Goal: Information Seeking & Learning: Learn about a topic

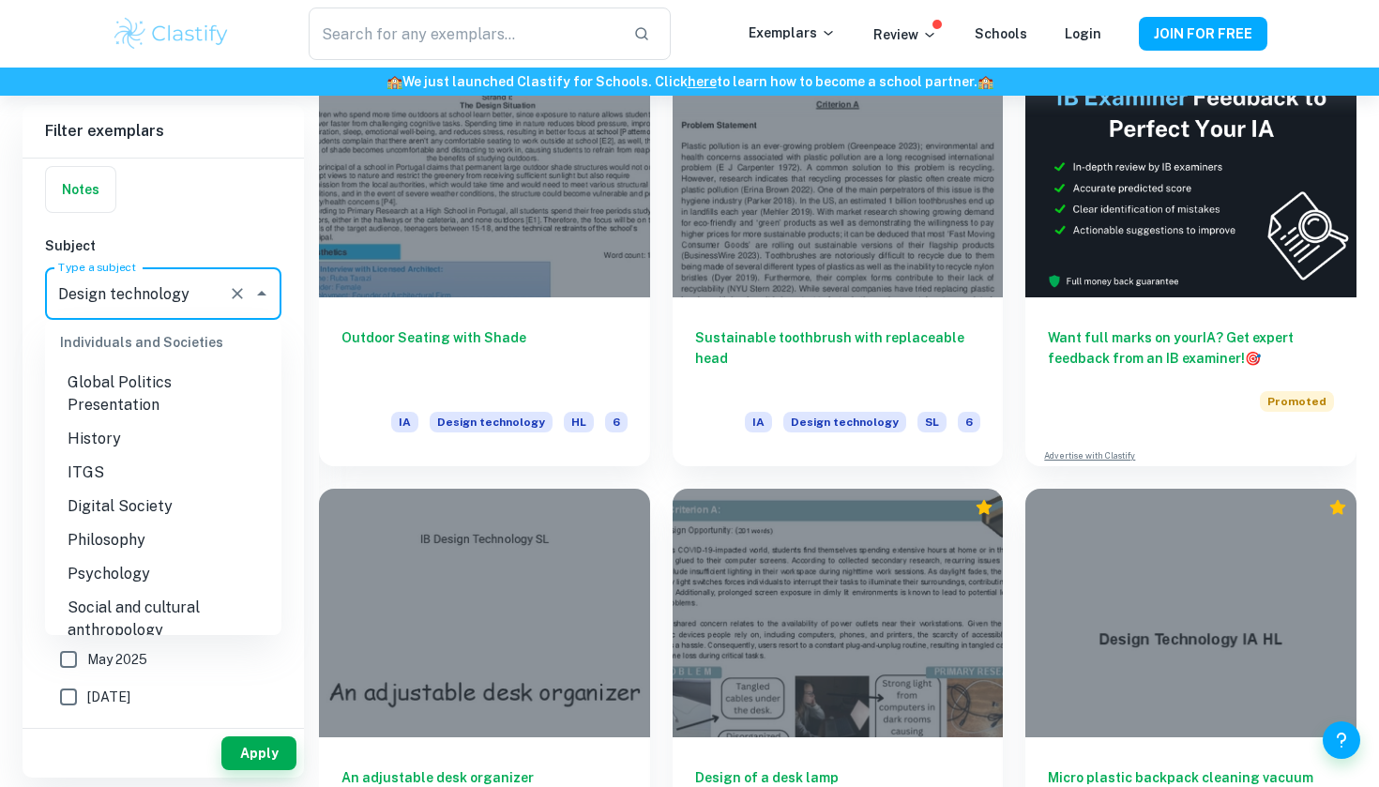
scroll to position [1979, 0]
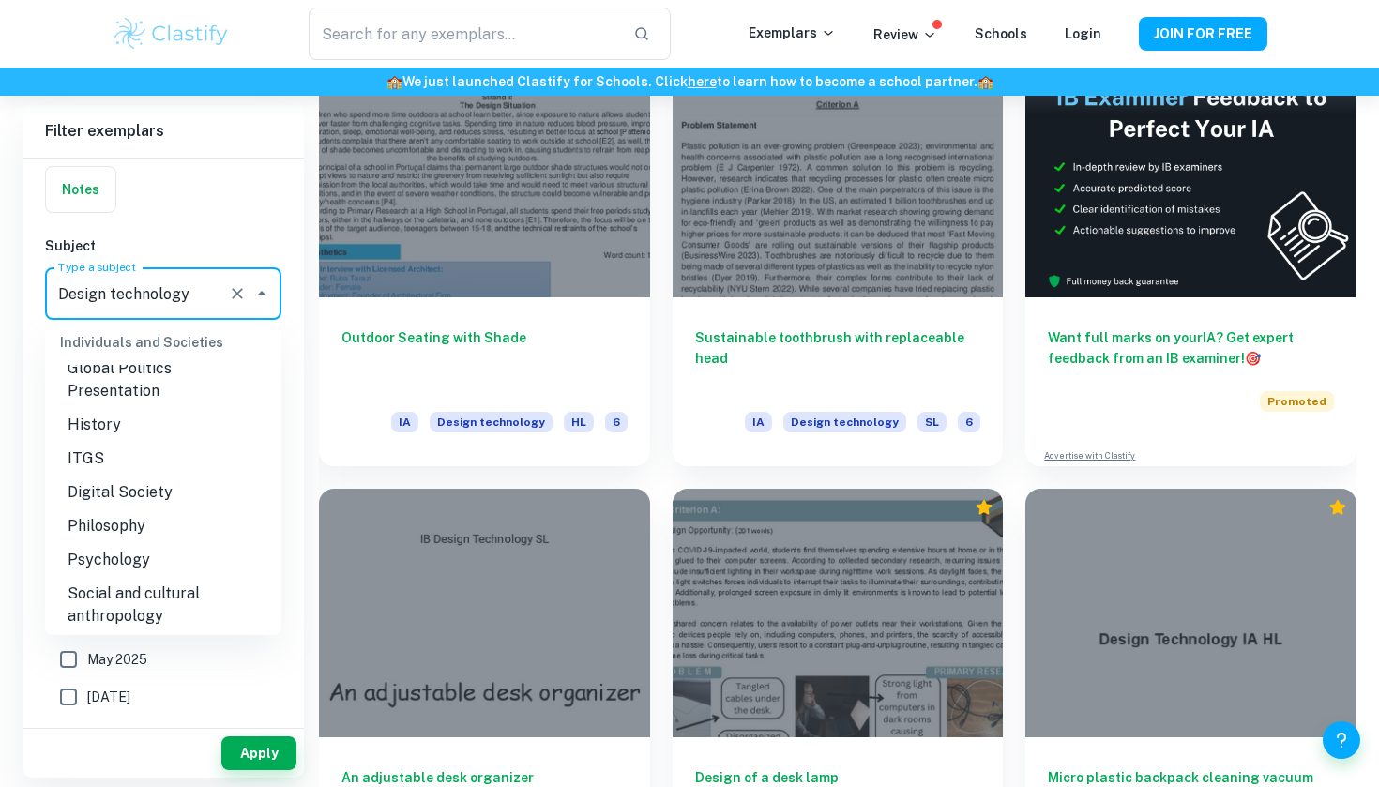
click at [173, 543] on li "Psychology" at bounding box center [163, 560] width 236 height 34
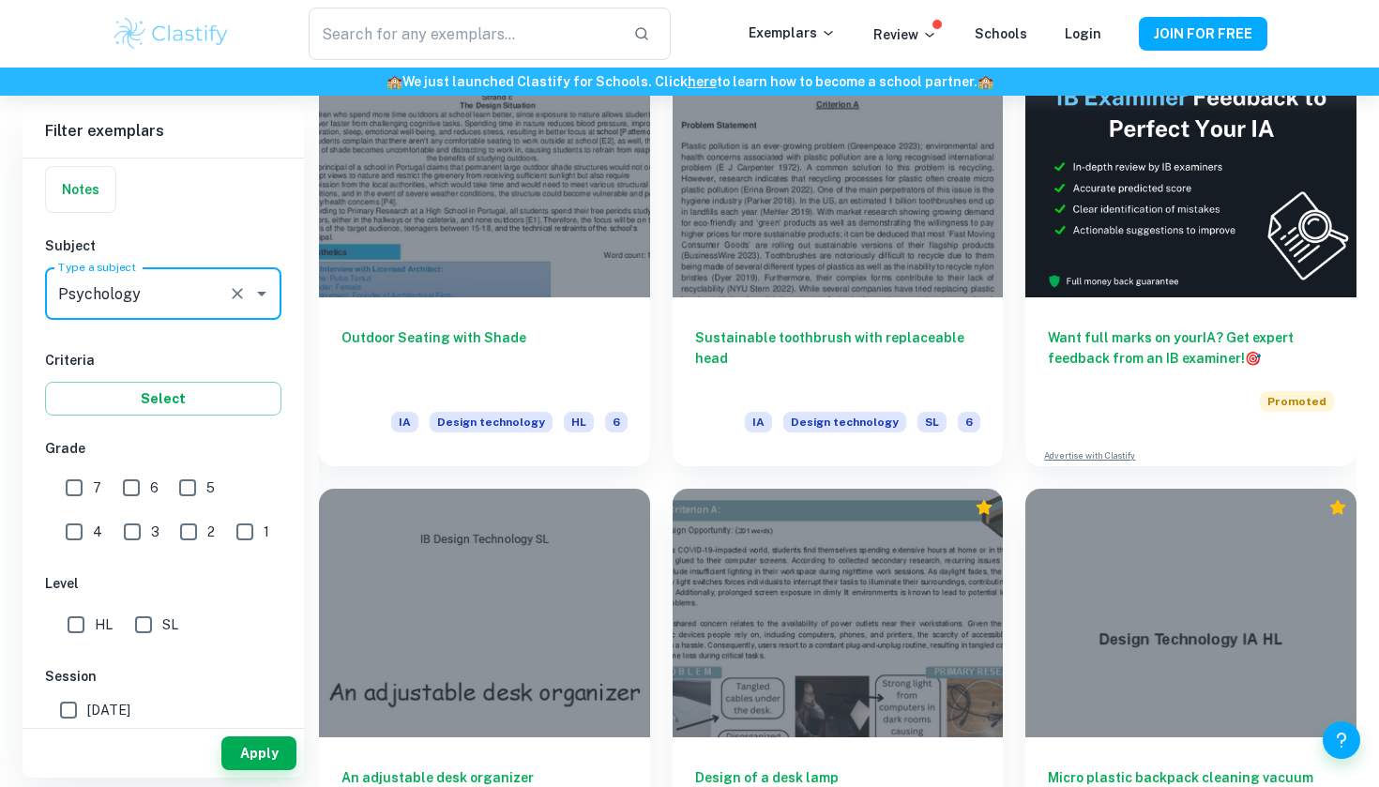
click at [84, 492] on input "7" at bounding box center [74, 488] width 38 height 38
checkbox input "true"
click at [155, 619] on input "SL" at bounding box center [144, 625] width 38 height 38
click at [154, 619] on input "SL" at bounding box center [144, 625] width 38 height 38
checkbox input "false"
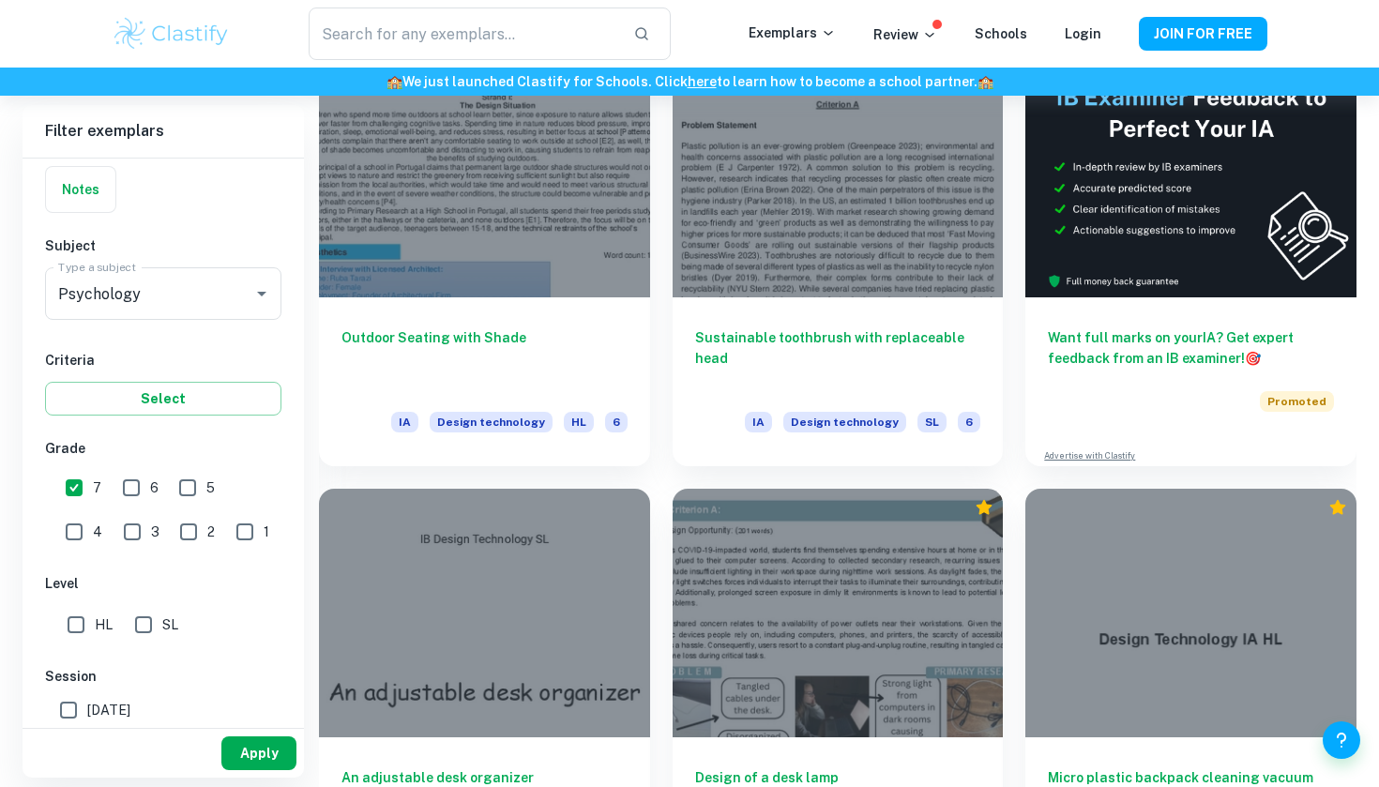
click at [254, 749] on button "Apply" at bounding box center [258, 753] width 75 height 34
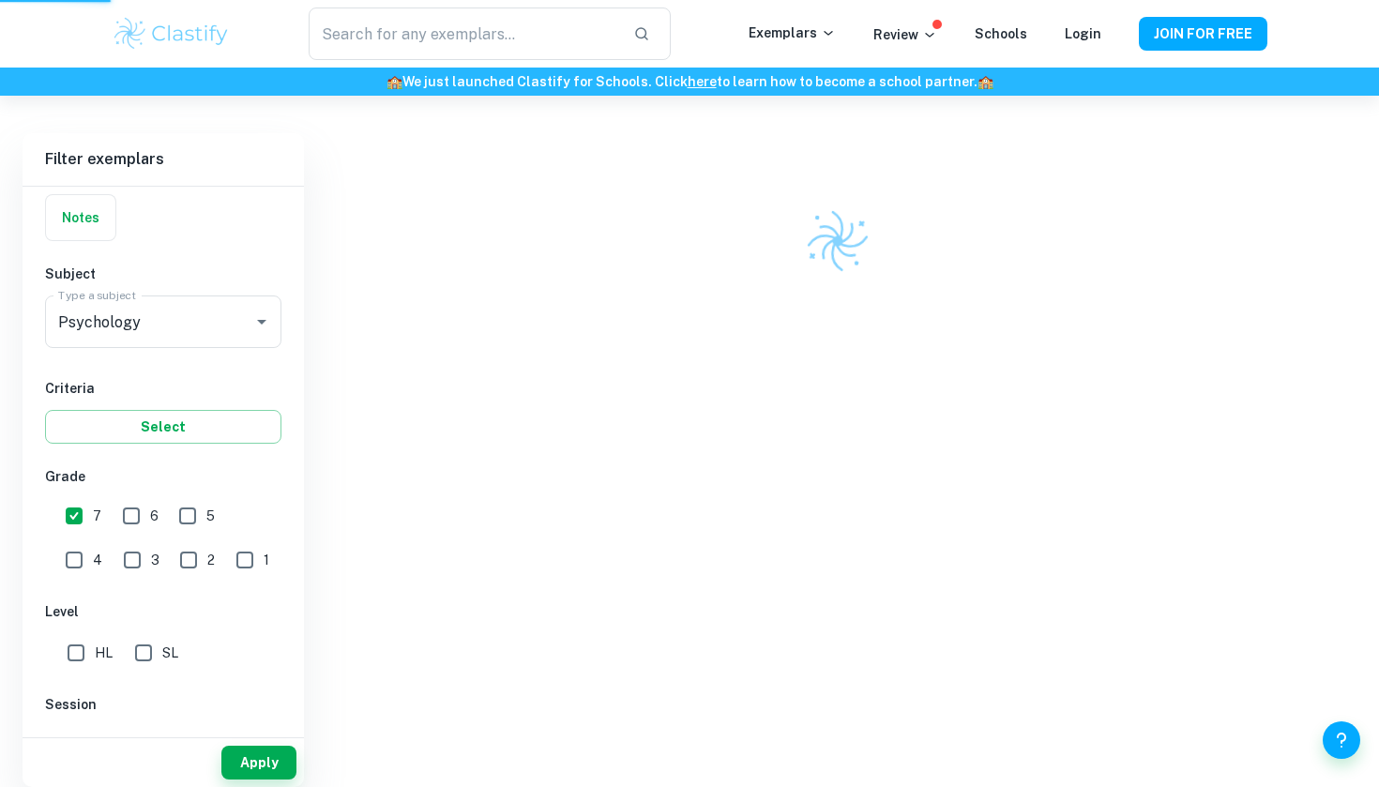
scroll to position [398, 0]
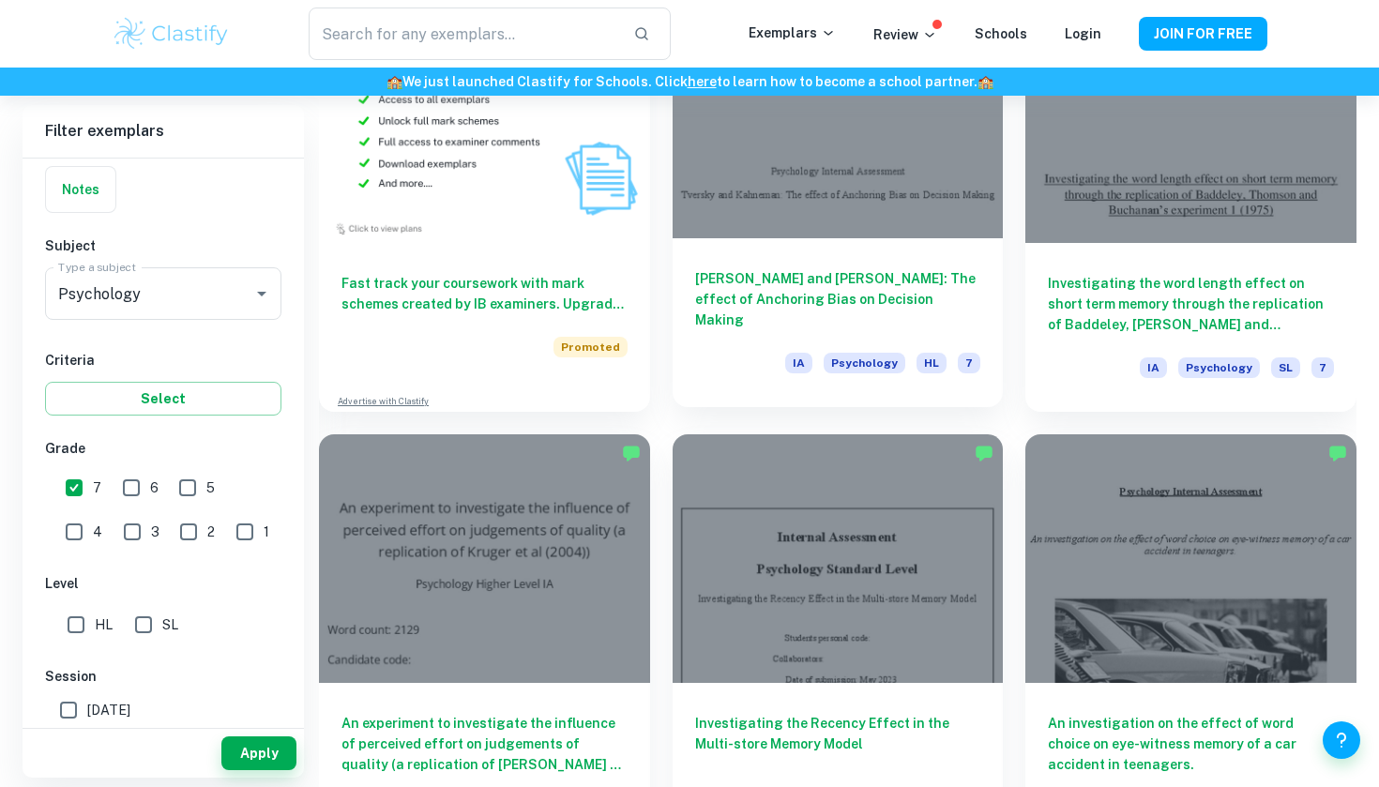
scroll to position [1533, 0]
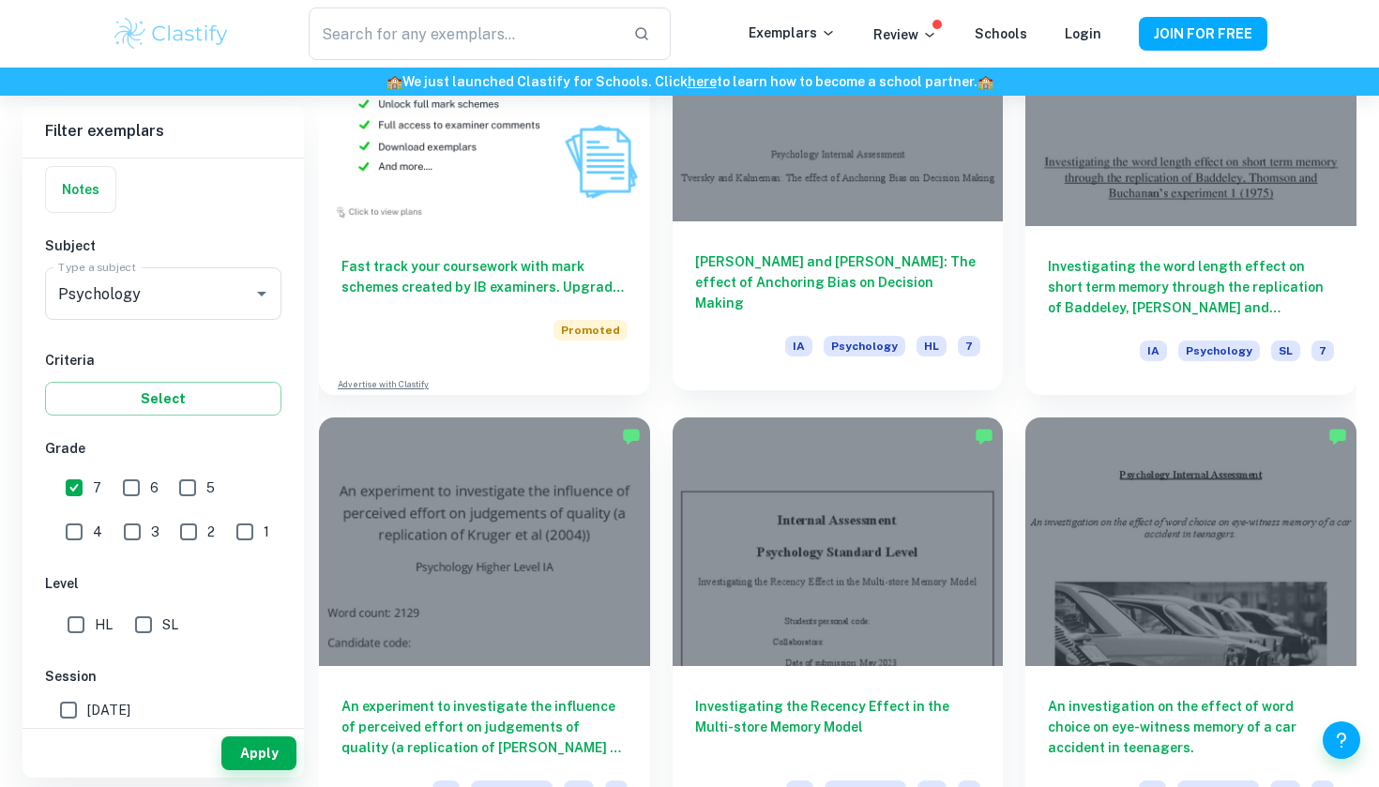
click at [841, 270] on h6 "[PERSON_NAME] and [PERSON_NAME]: The effect of Anchoring Bias on Decision Making" at bounding box center [838, 282] width 286 height 62
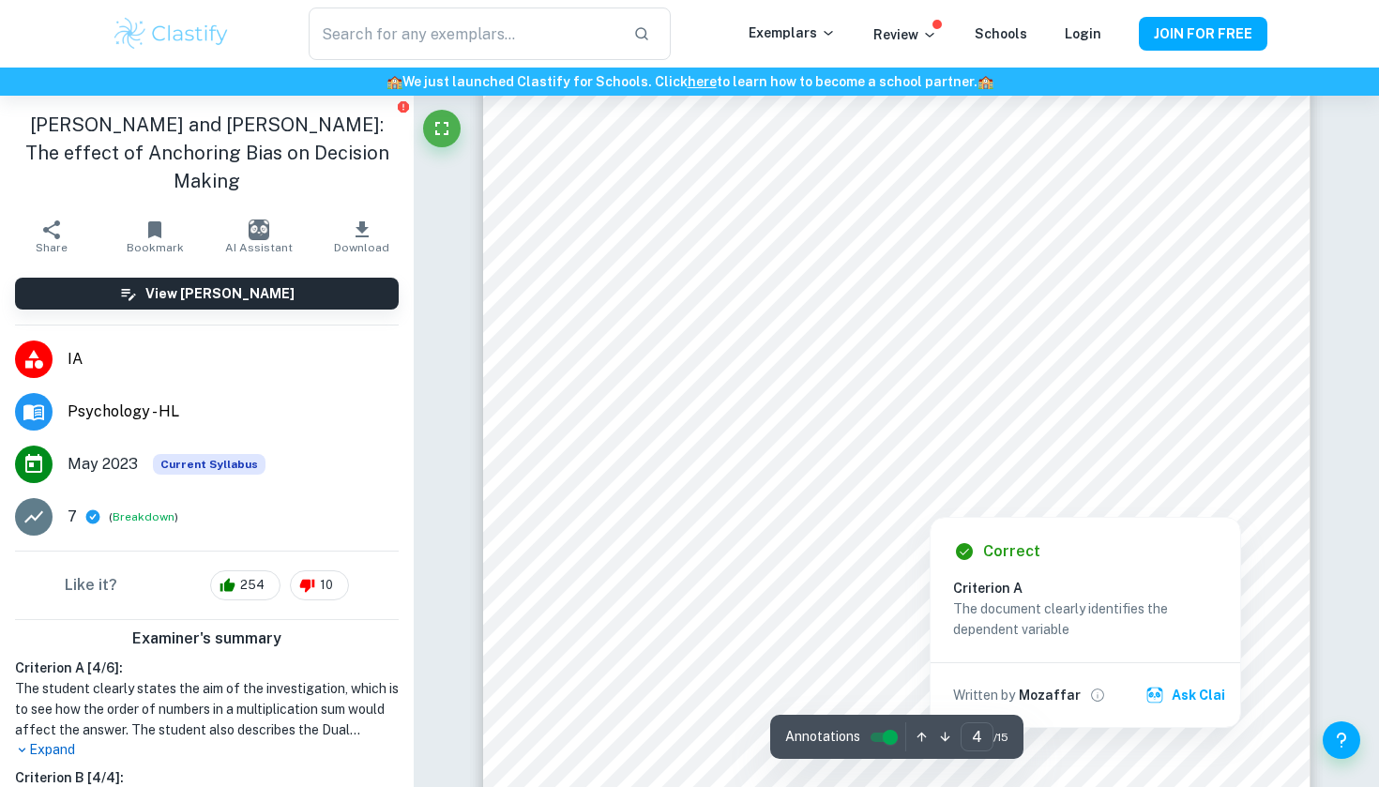
scroll to position [4131, 0]
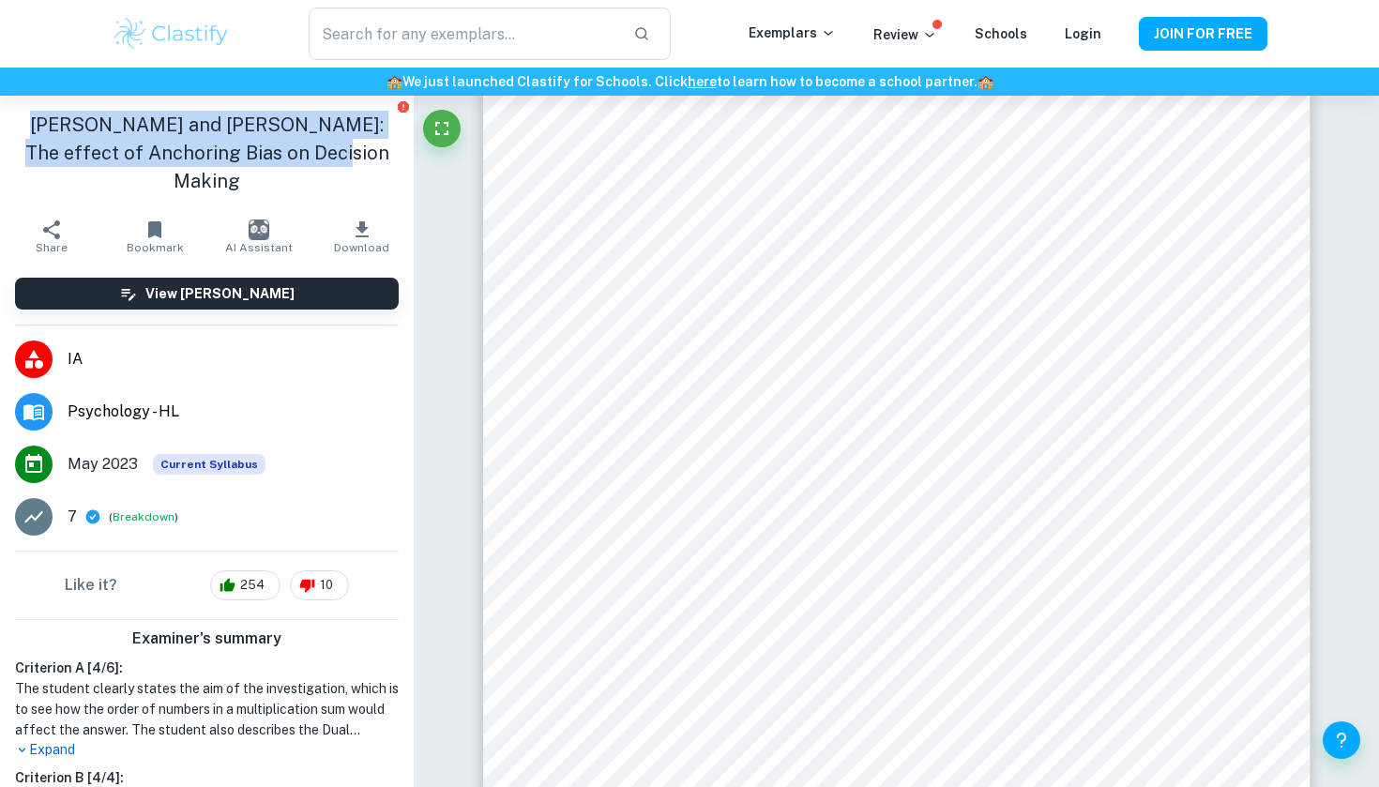
drag, startPoint x: 357, startPoint y: 143, endPoint x: 62, endPoint y: 102, distance: 298.2
click at [62, 103] on div "[PERSON_NAME] and [PERSON_NAME]: The effect of Anchoring Bias on Decision Making" at bounding box center [207, 153] width 414 height 114
copy h1 "[PERSON_NAME] and [PERSON_NAME]: The effect of Anchoring Bias on Decision Making"
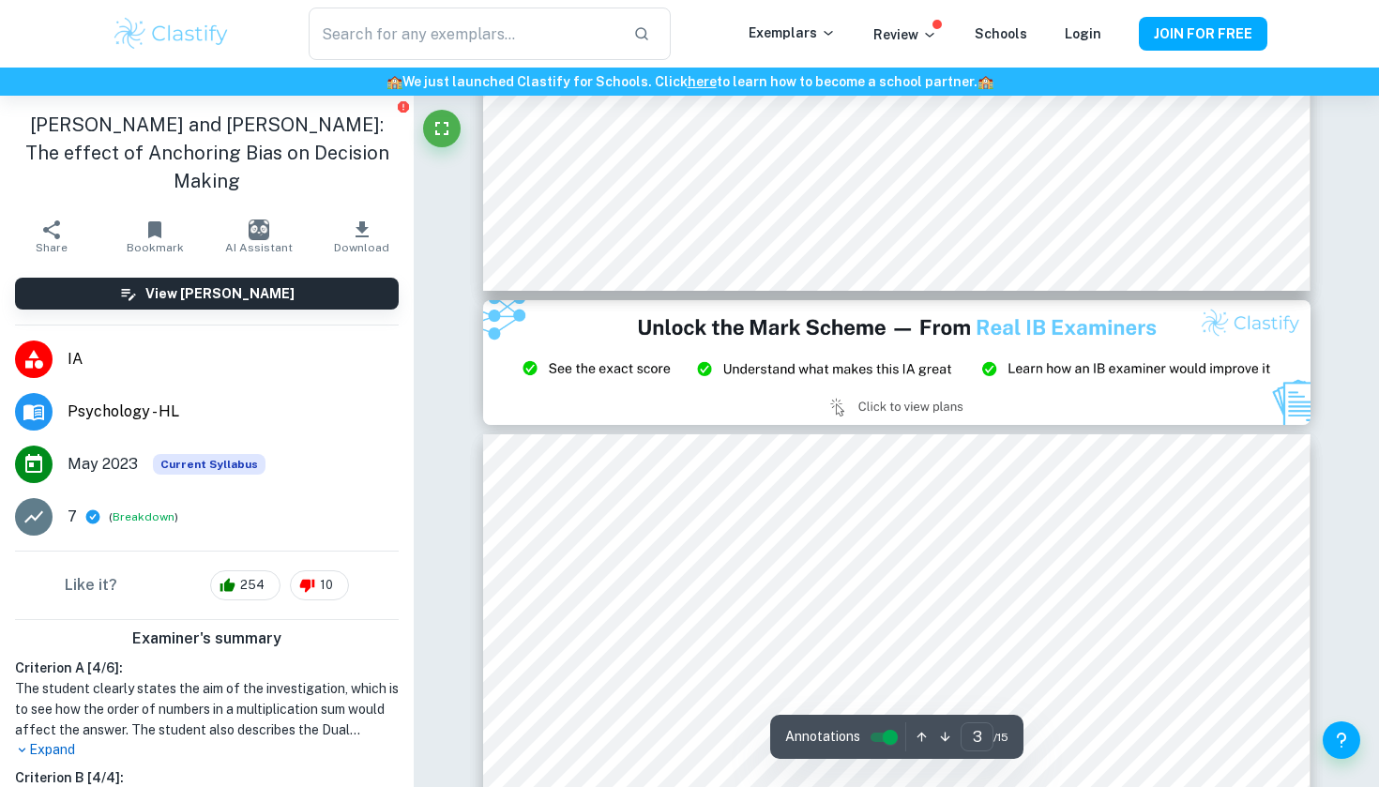
type input "2"
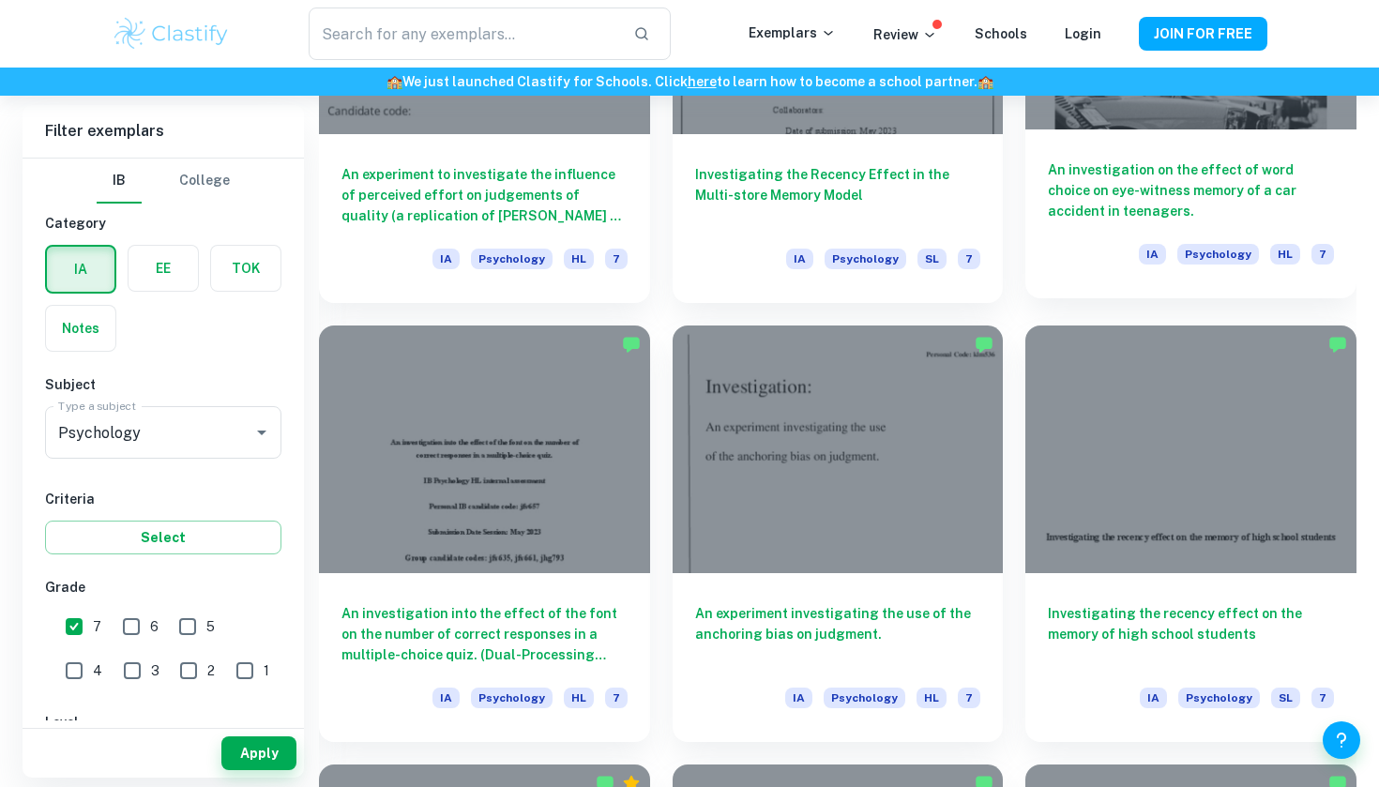
scroll to position [2056, 0]
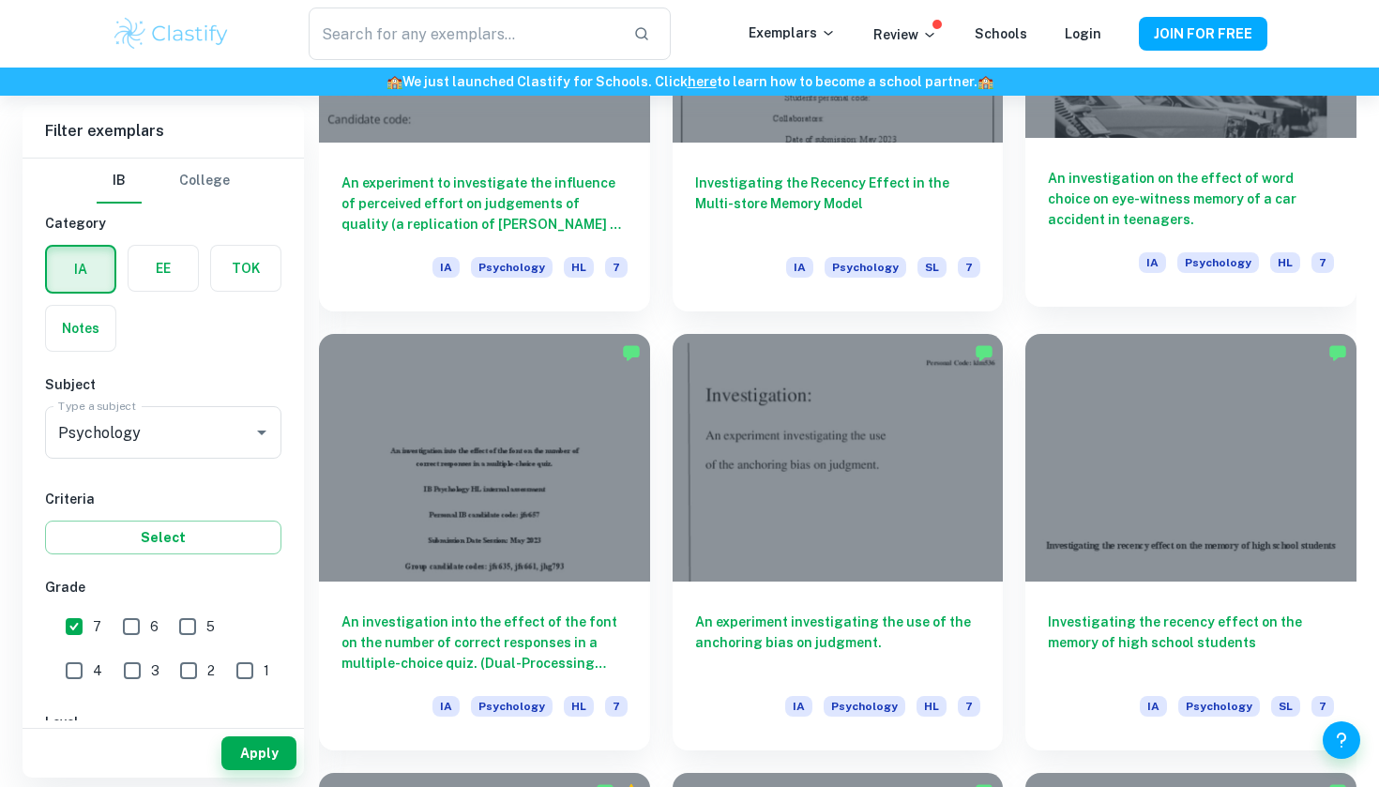
click at [1133, 189] on h6 "An investigation on the effect of word choice on eye-witness memory of a car ac…" at bounding box center [1191, 199] width 286 height 62
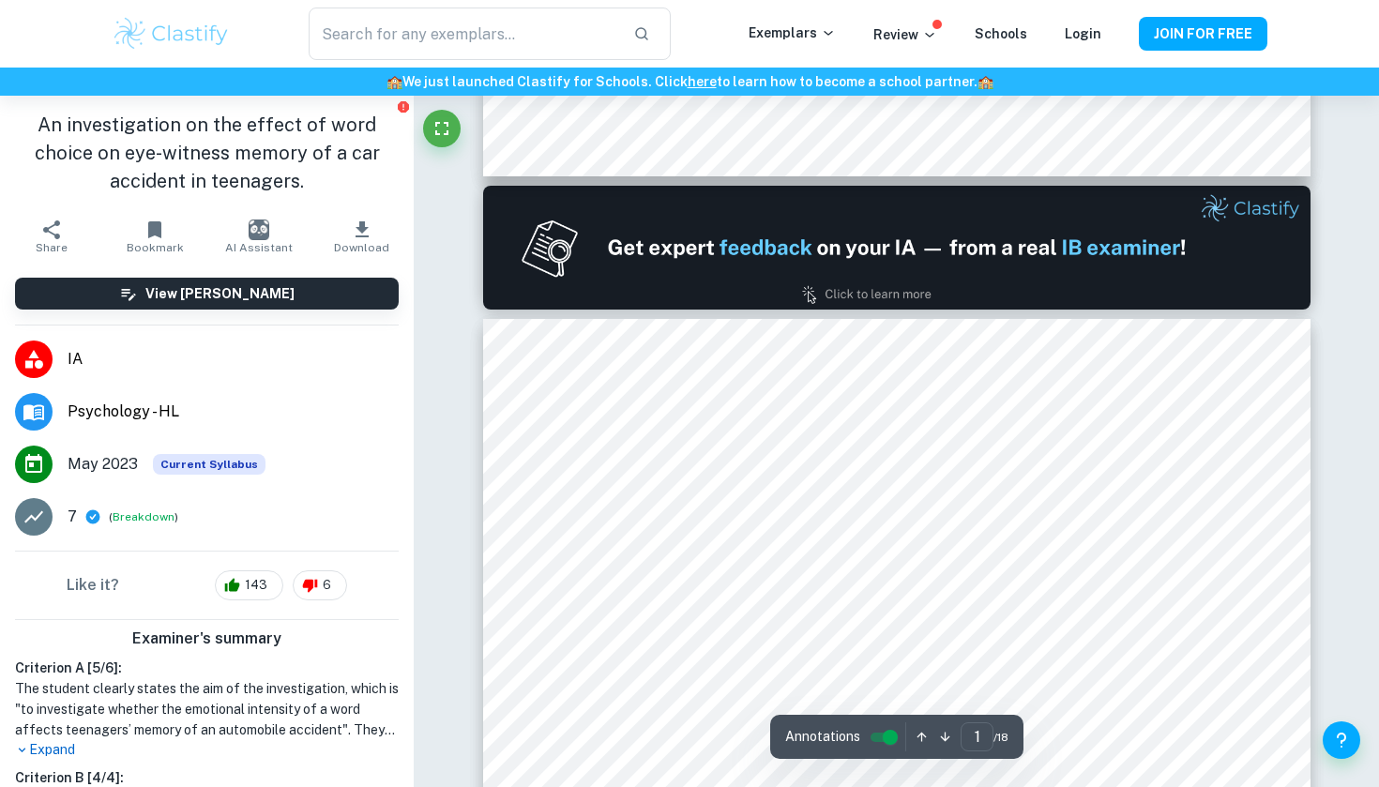
type input "2"
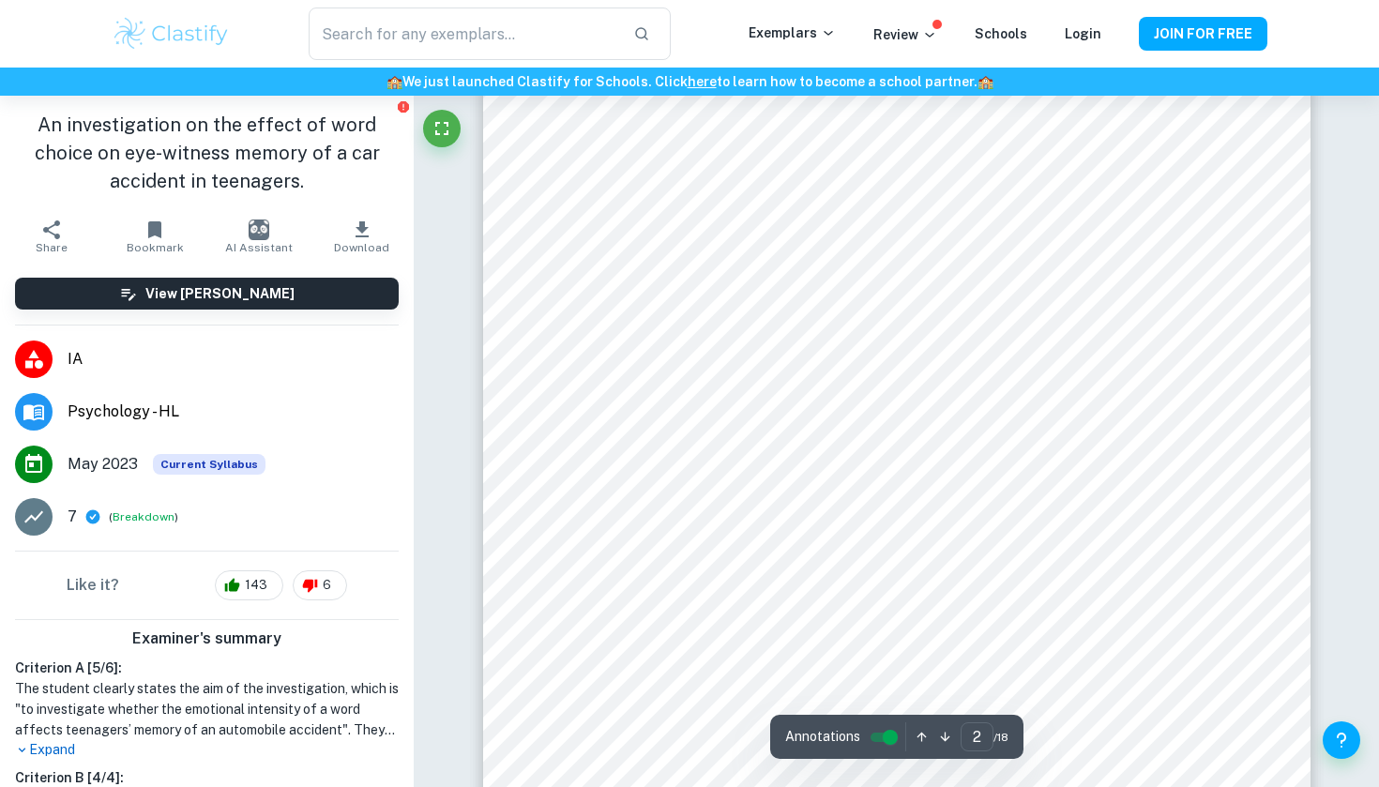
scroll to position [1440, 0]
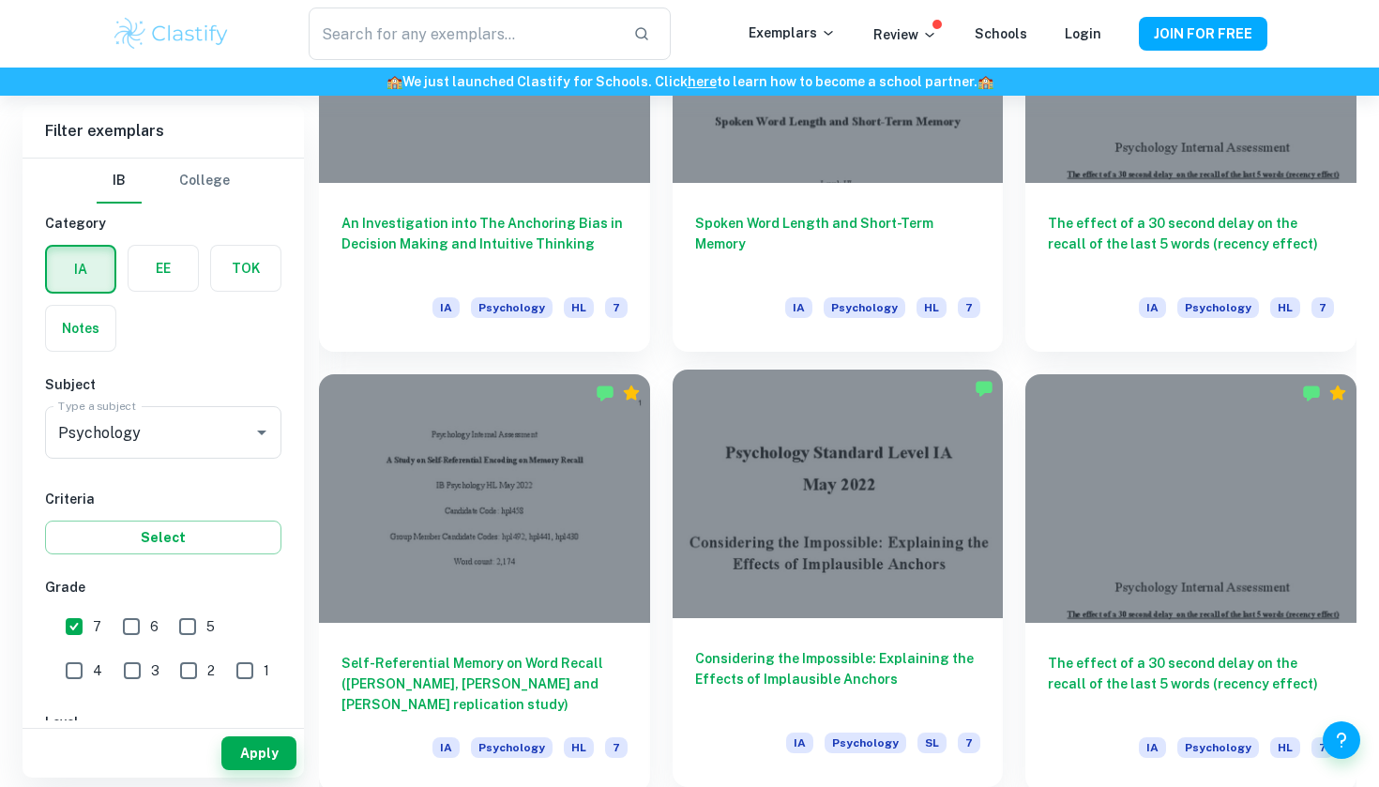
scroll to position [6905, 0]
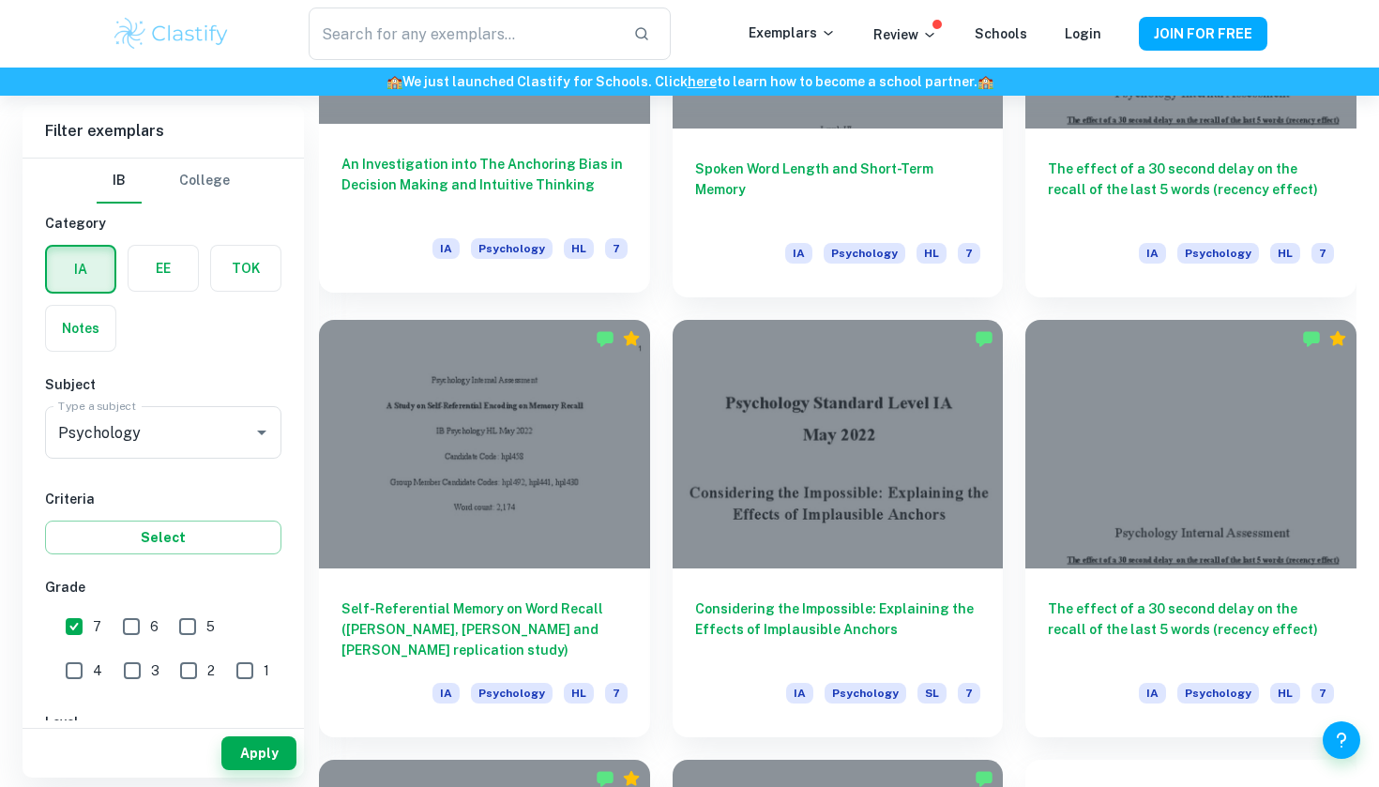
click at [543, 184] on h6 "An Investigation into The Anchoring Bias in Decision Making and Intuitive Think…" at bounding box center [484, 185] width 286 height 62
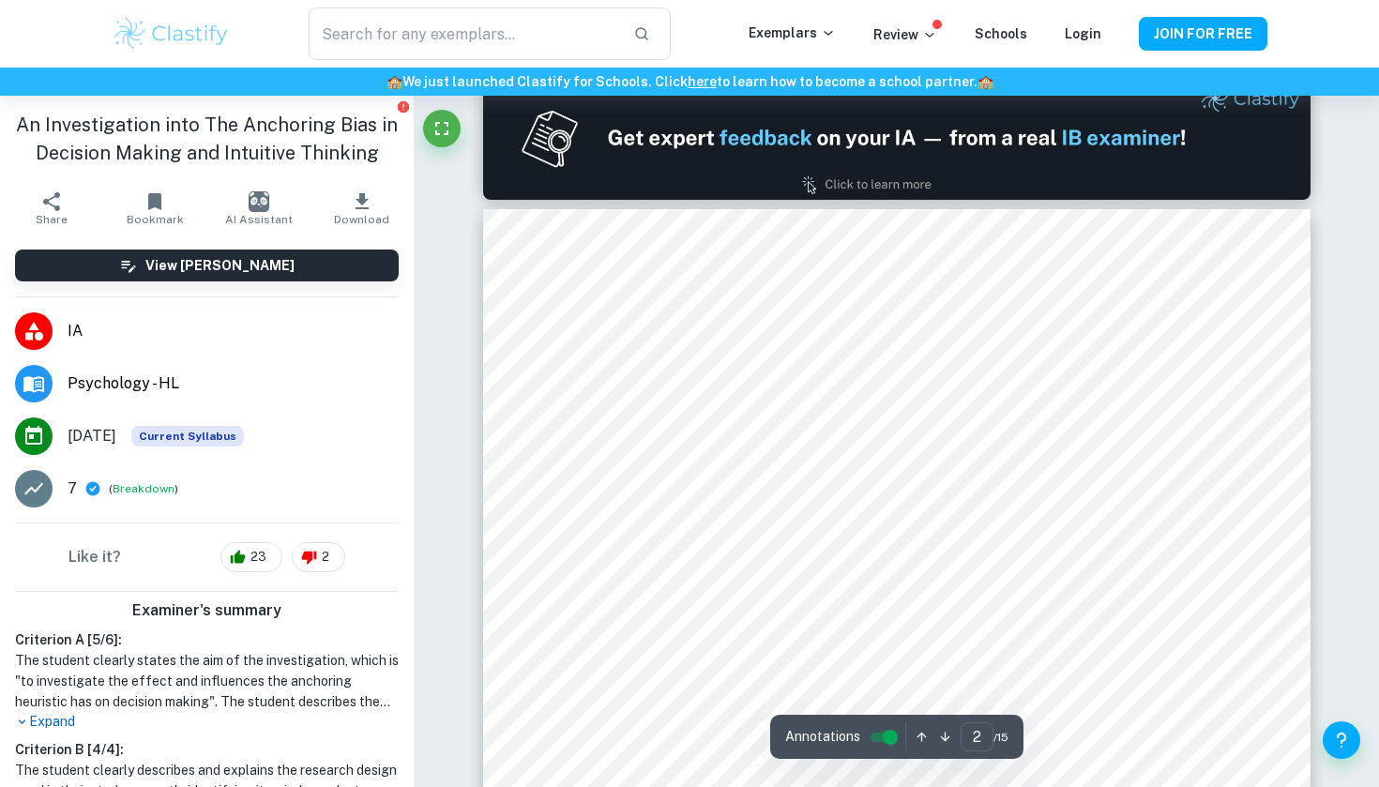
scroll to position [1120, 0]
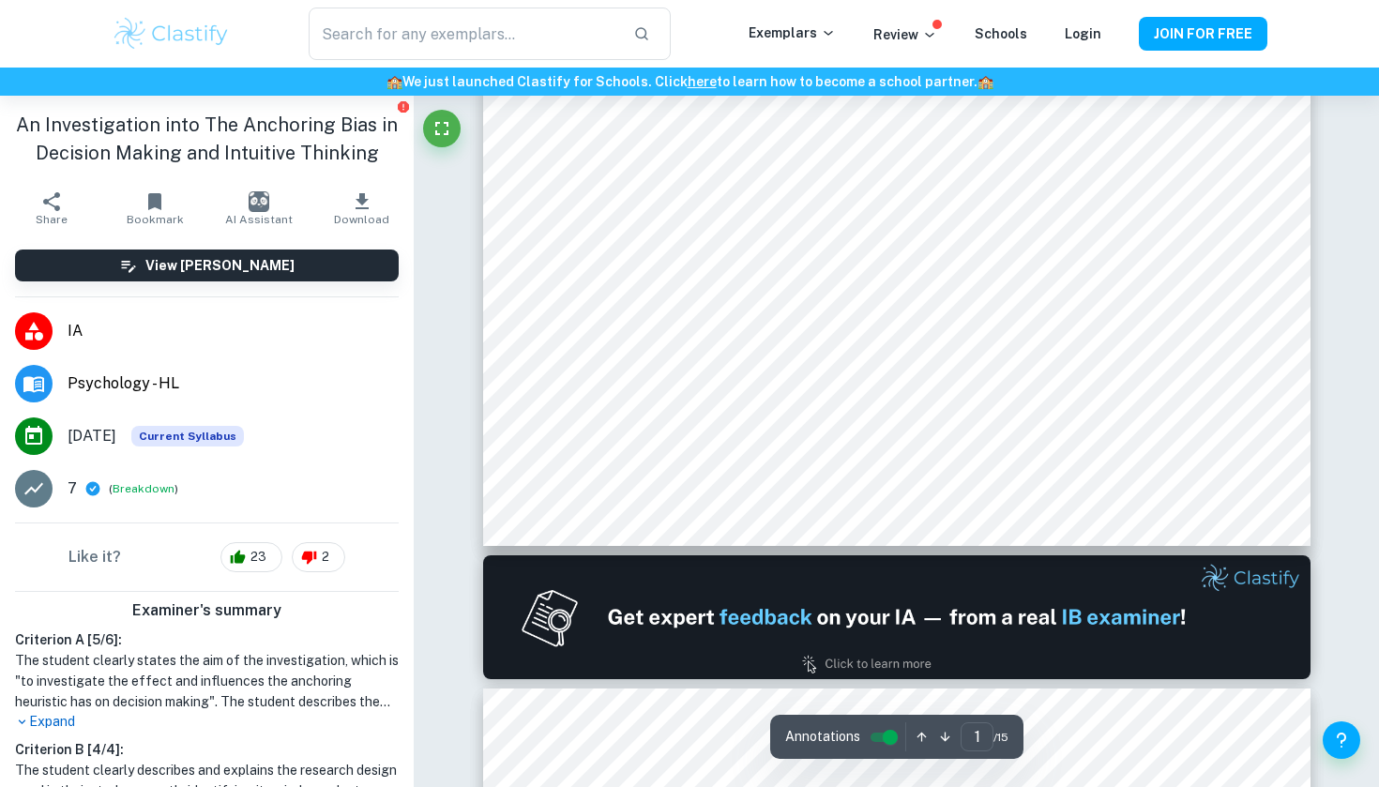
type input "2"
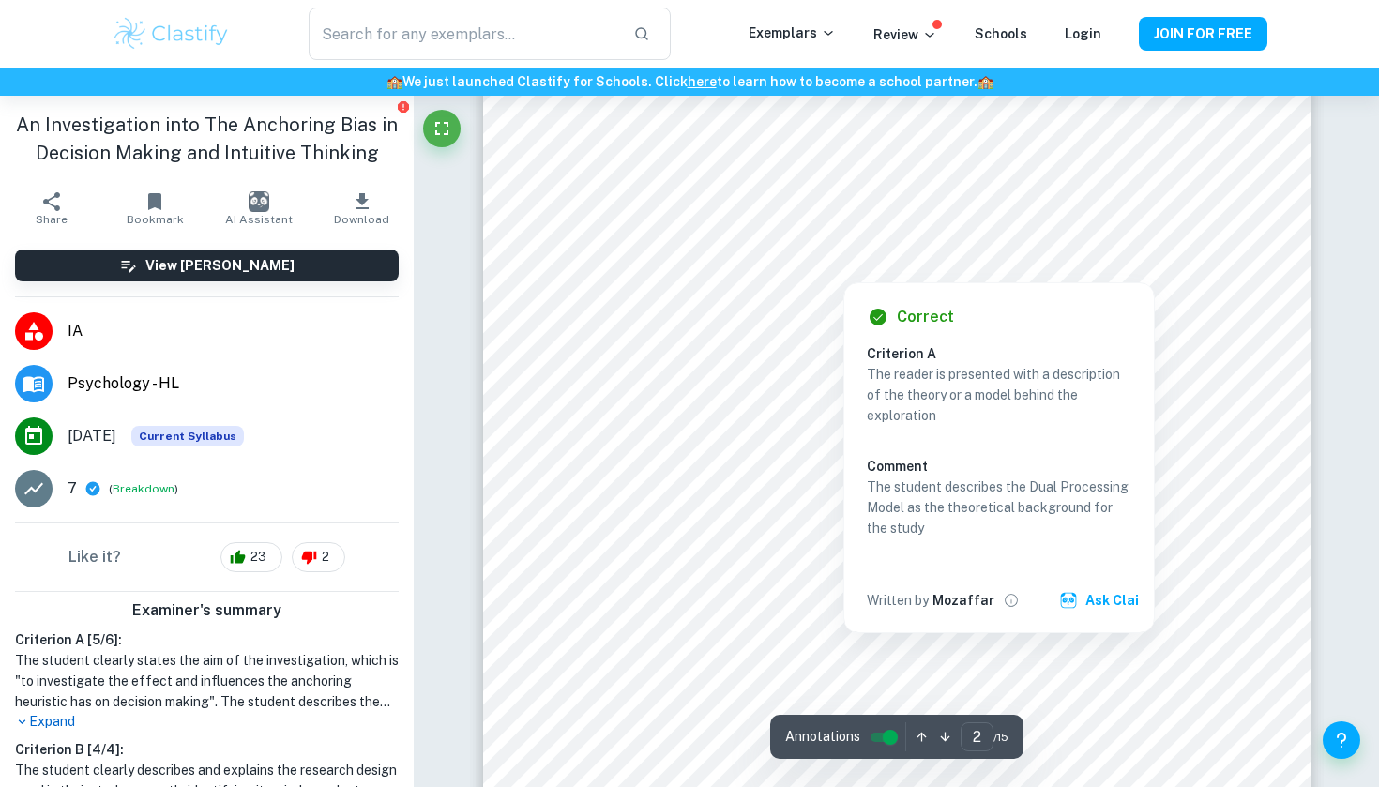
scroll to position [1588, 0]
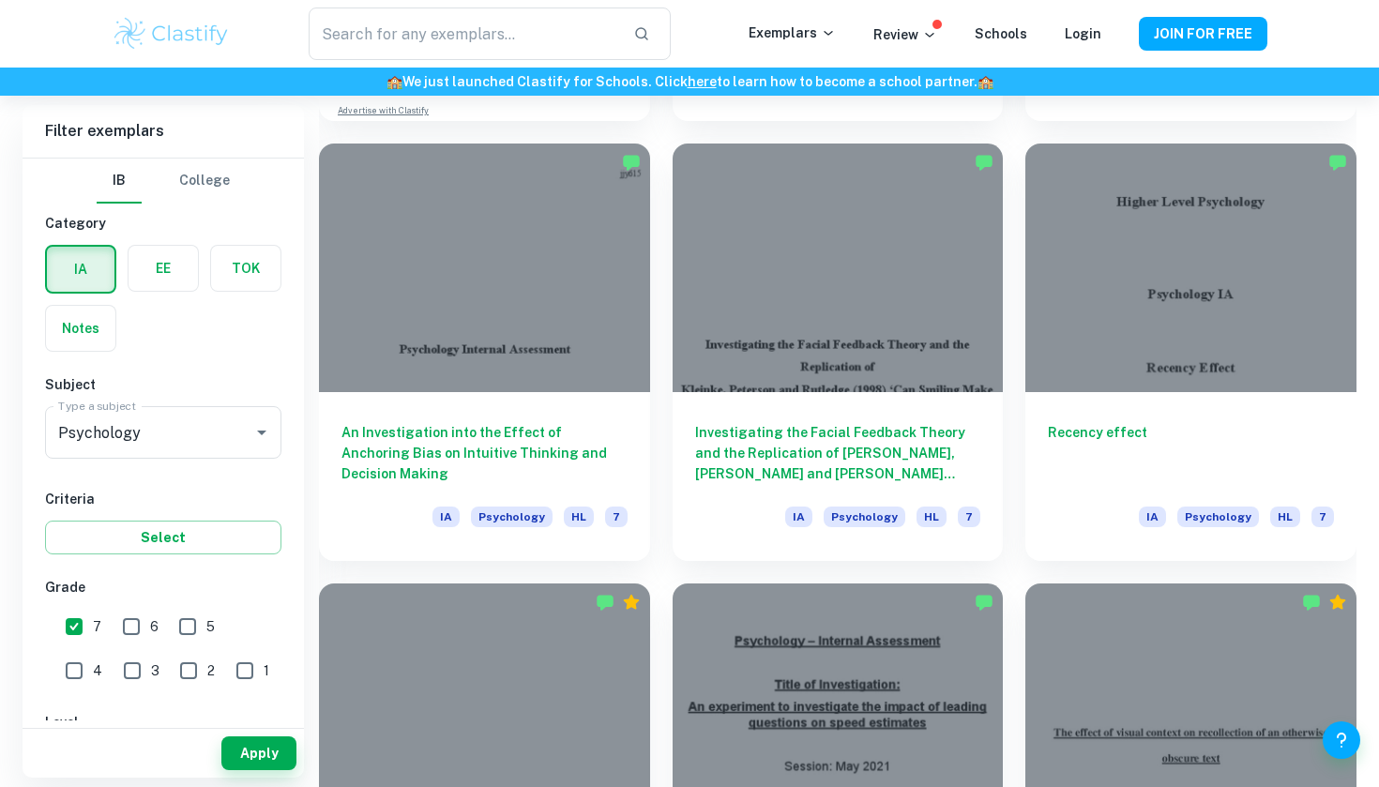
scroll to position [8840, 0]
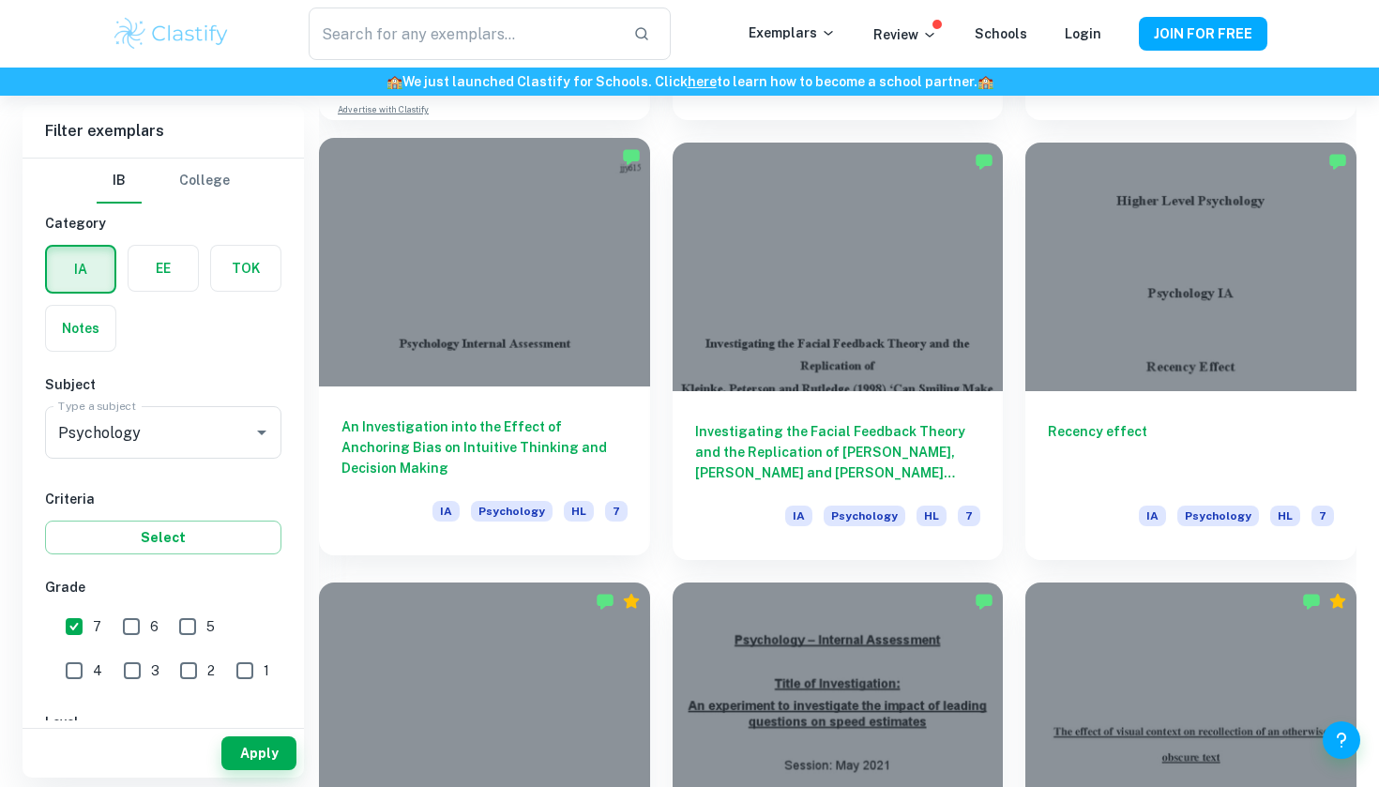
click at [604, 439] on h6 "An Investigation into the Effect of Anchoring Bias on Intuitive Thinking and De…" at bounding box center [484, 448] width 286 height 62
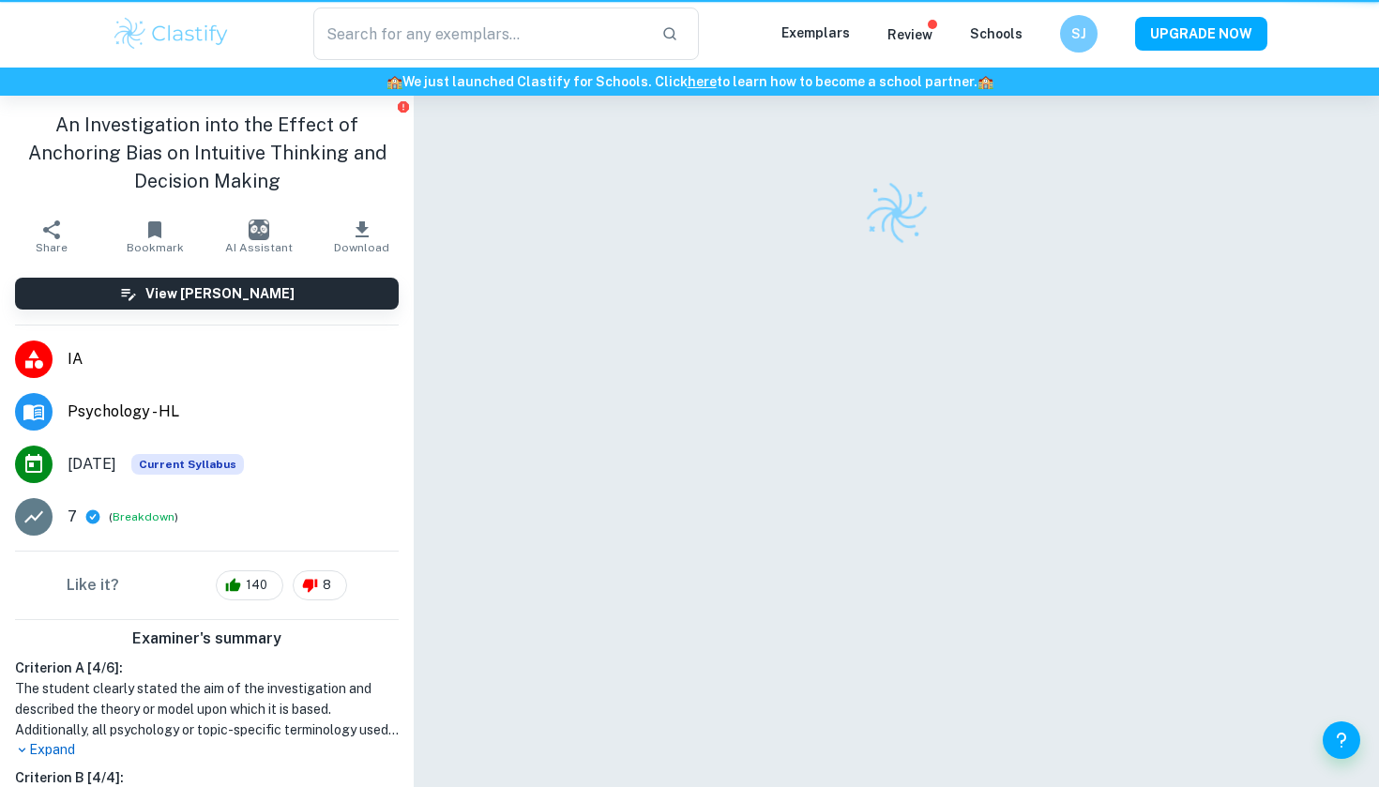
checkbox input "true"
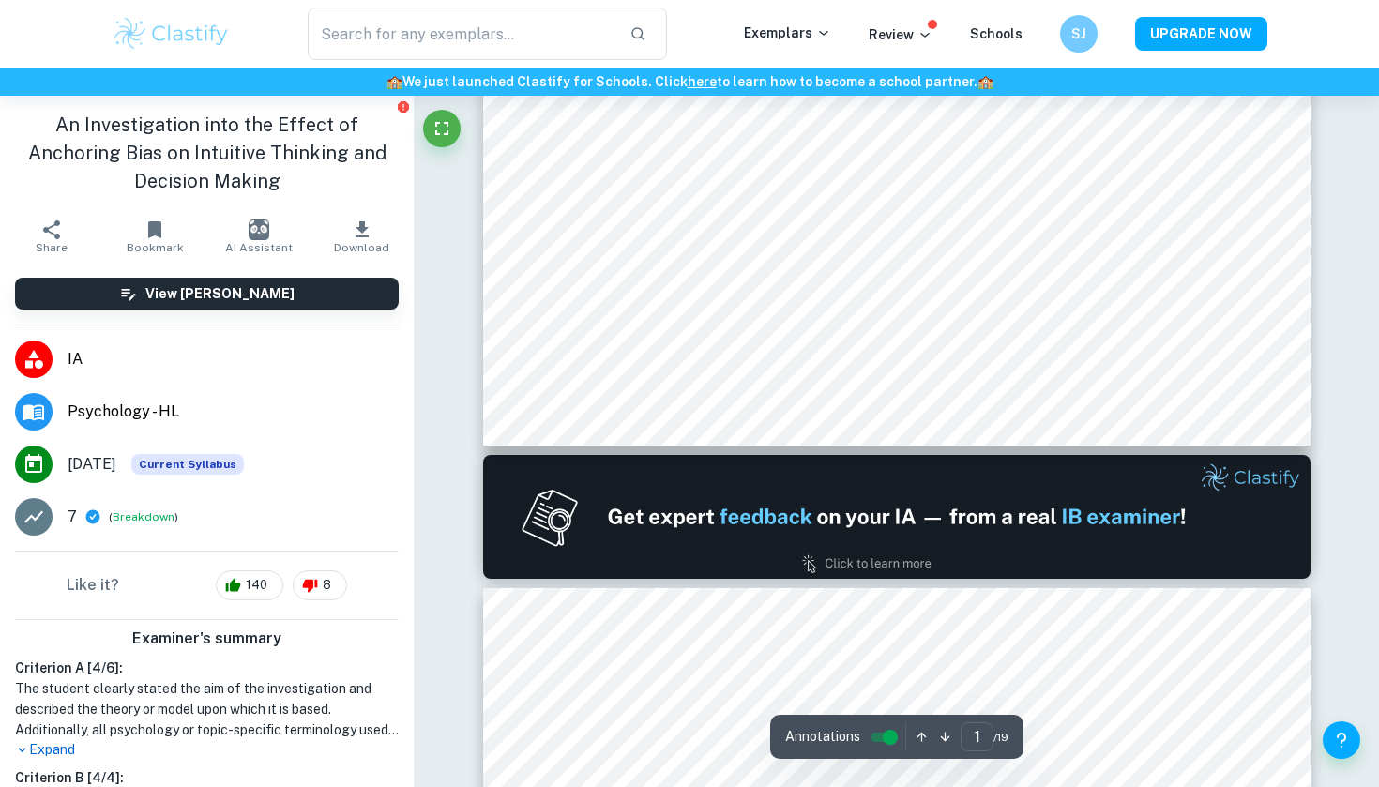
scroll to position [850, 0]
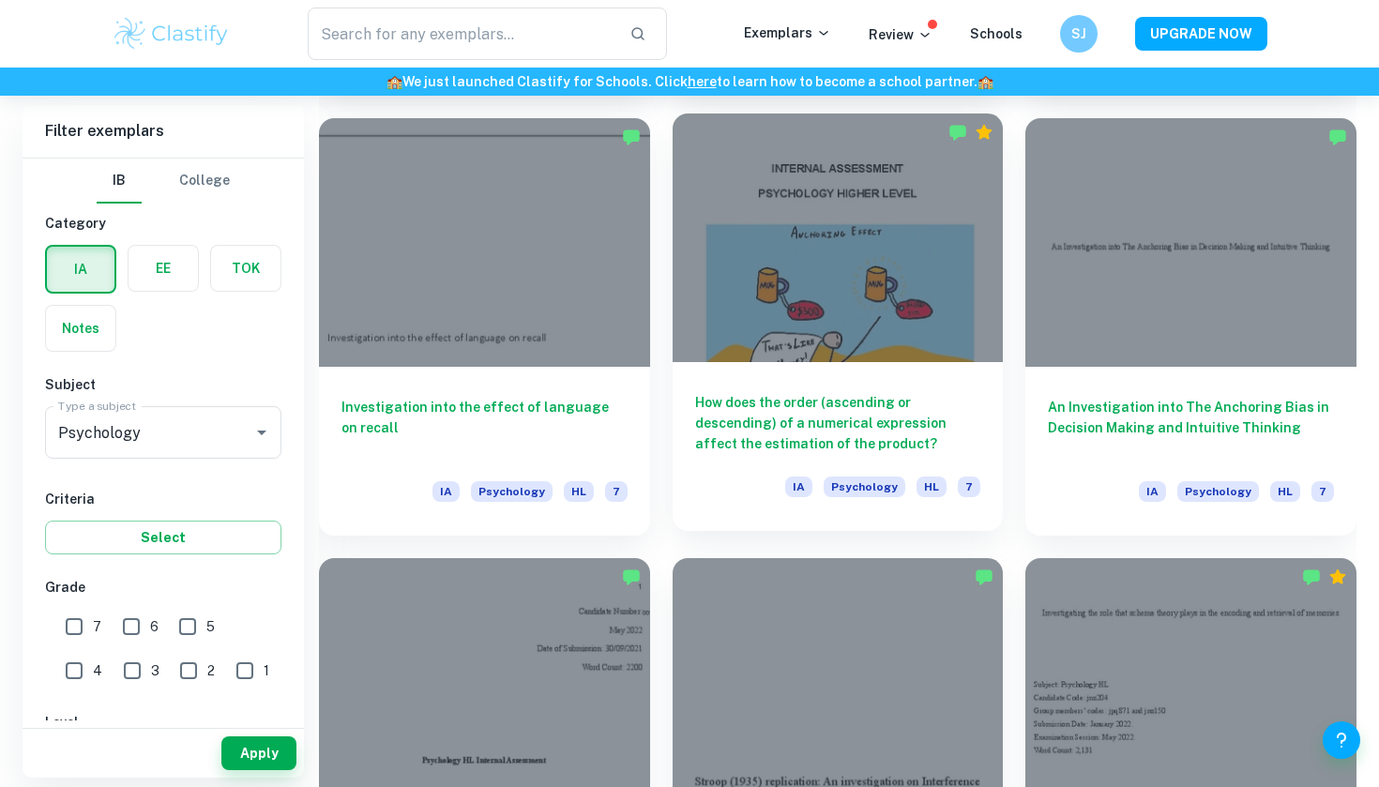
scroll to position [8866, 0]
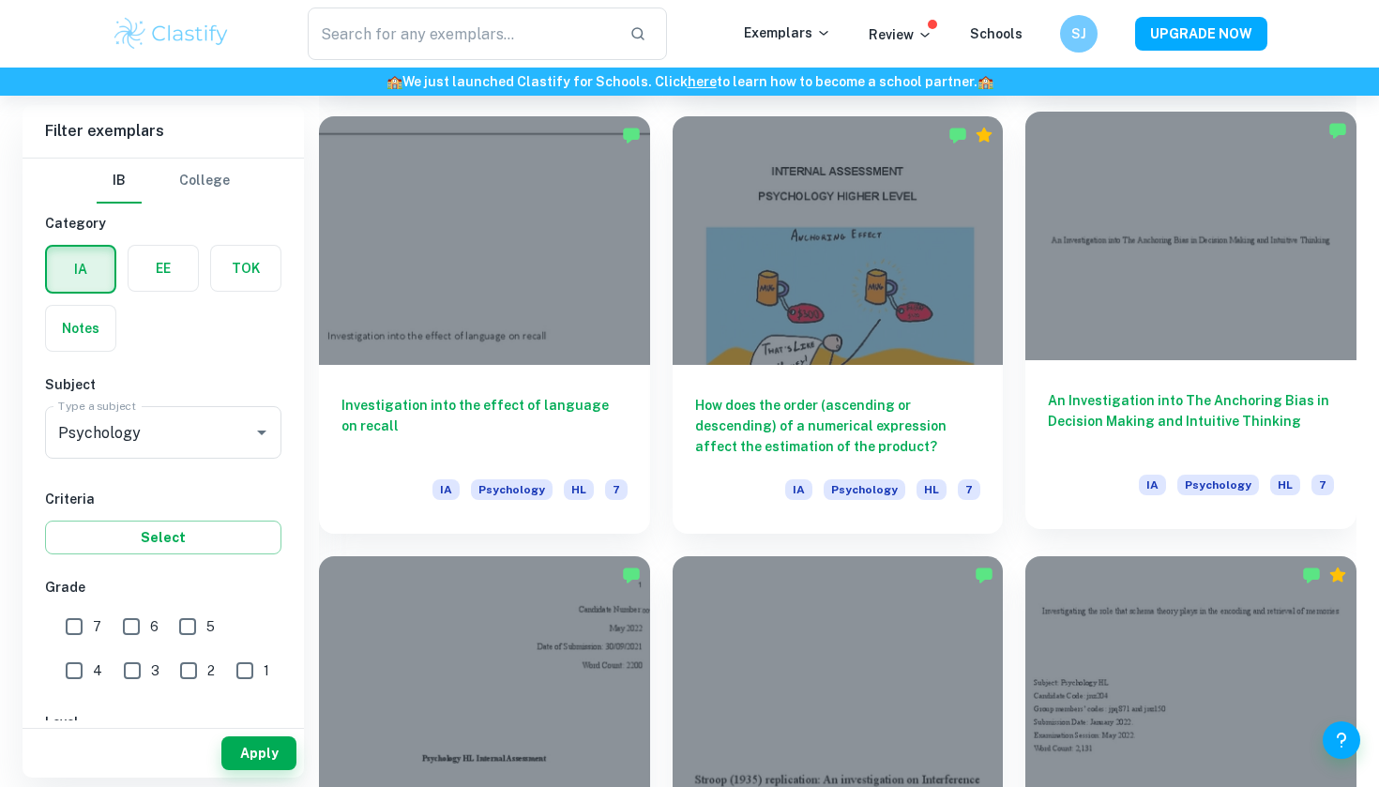
click at [1229, 407] on h6 "An Investigation into The Anchoring Bias in Decision Making and Intuitive Think…" at bounding box center [1191, 421] width 286 height 62
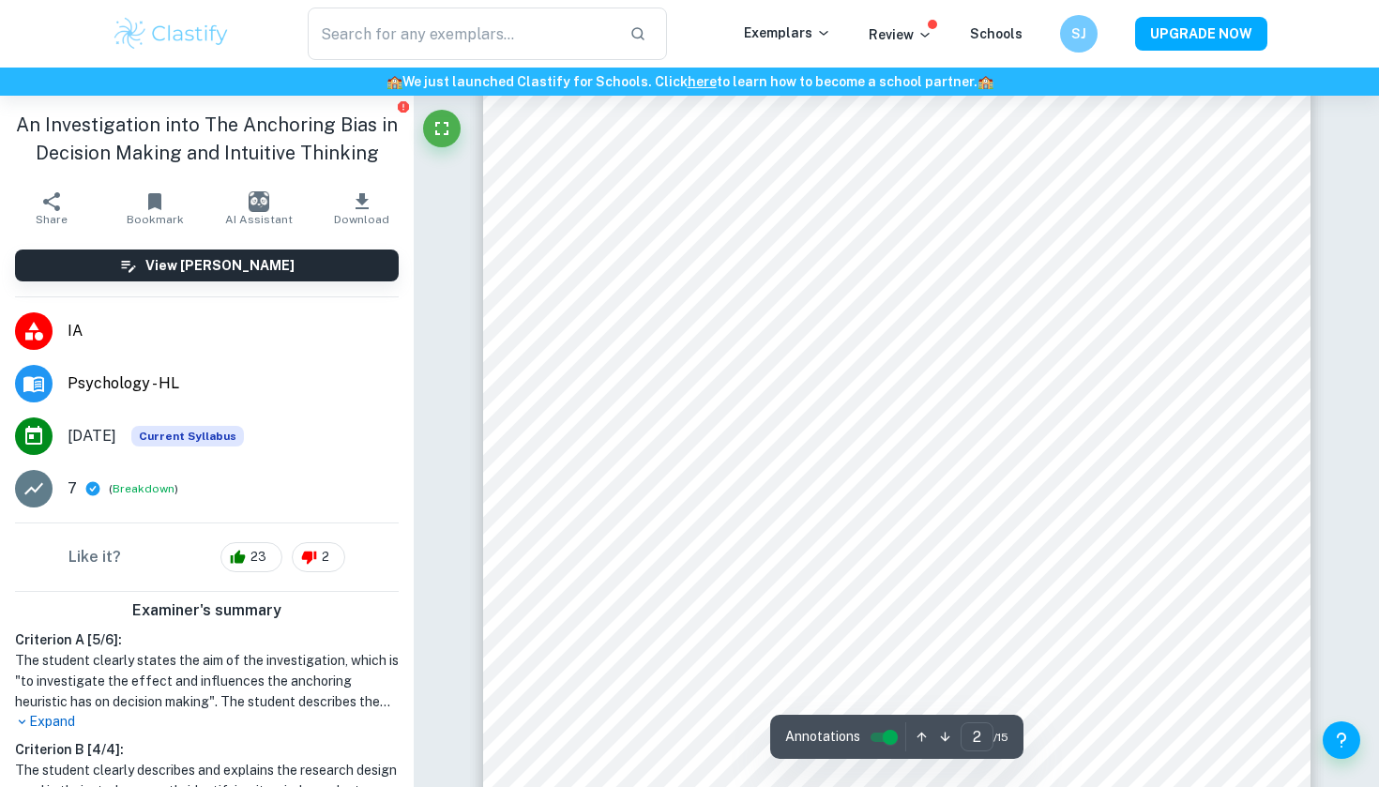
scroll to position [1309, 0]
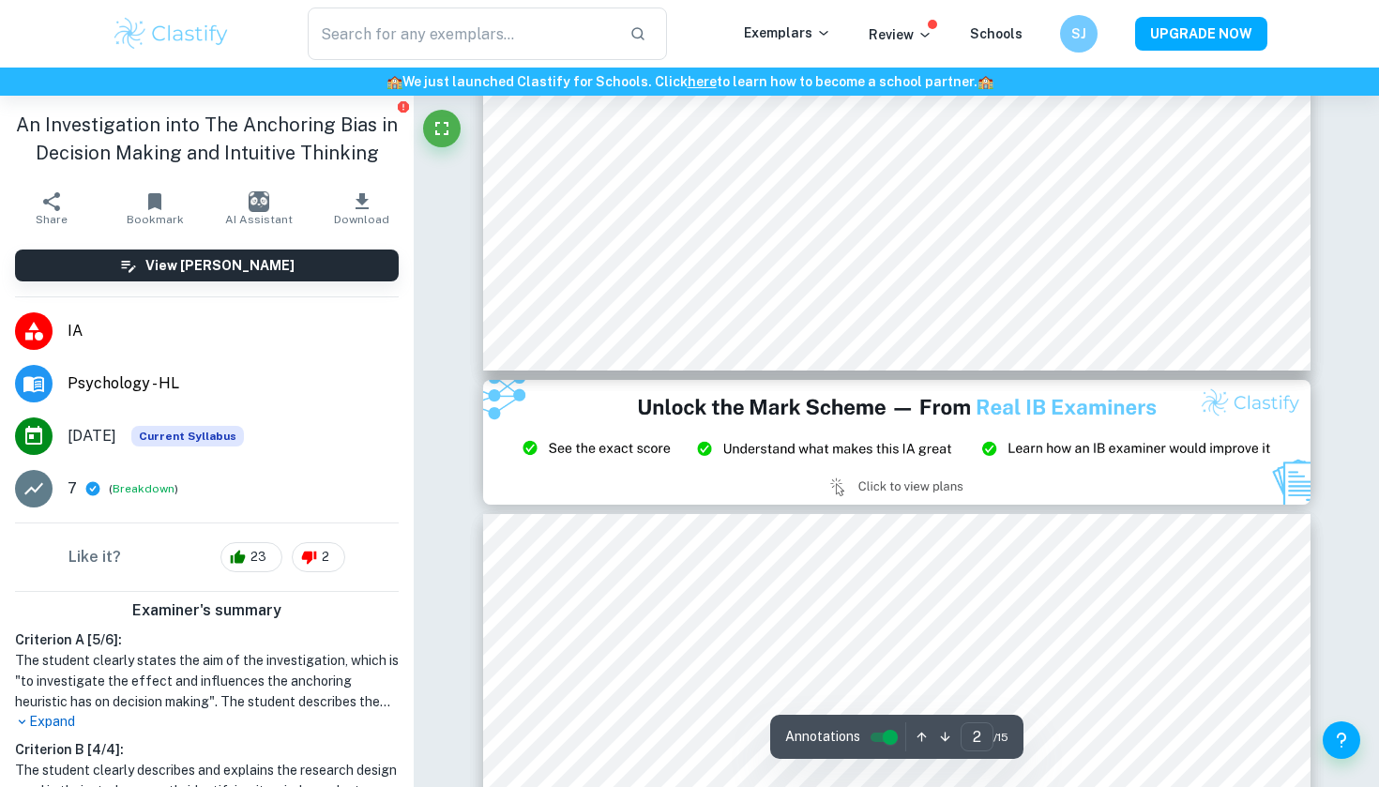
type input "3"
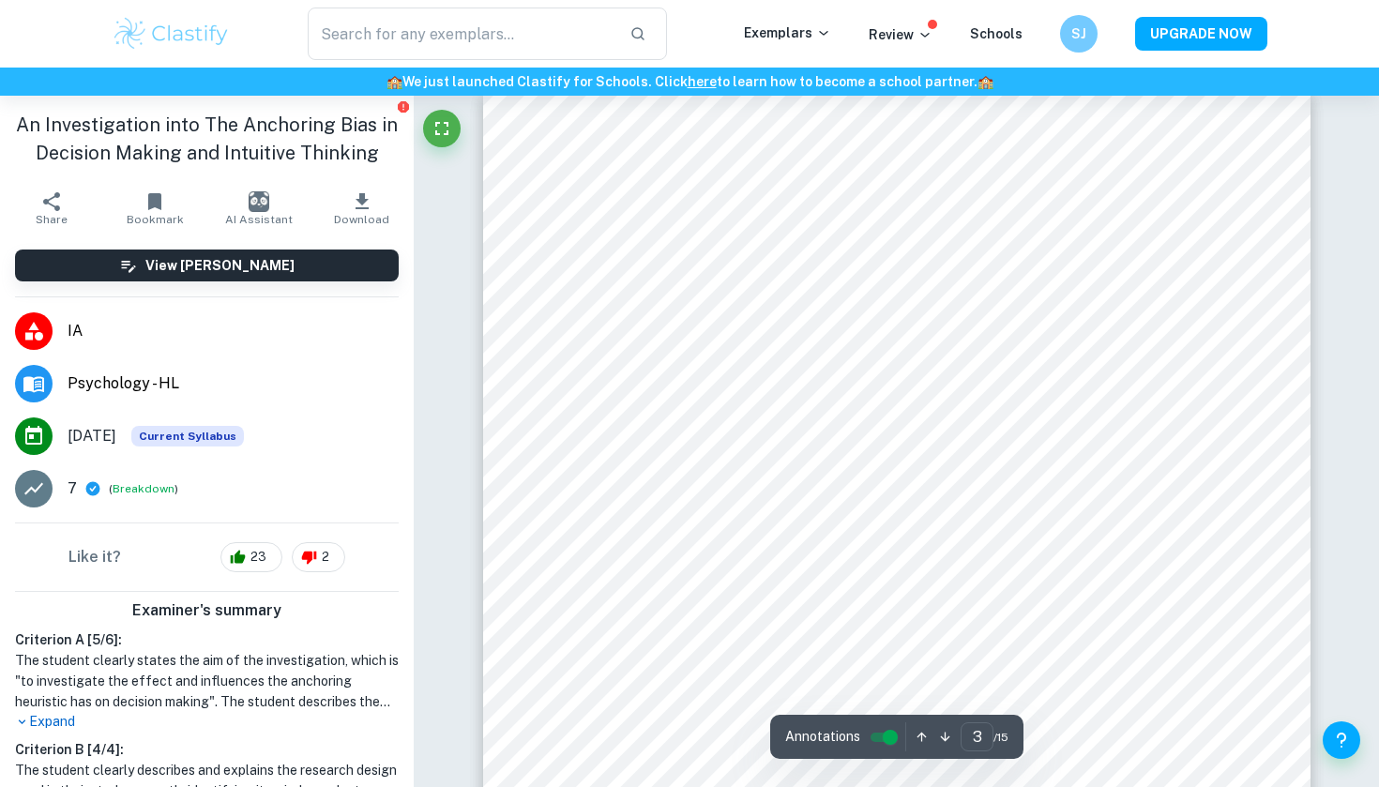
scroll to position [2458, 0]
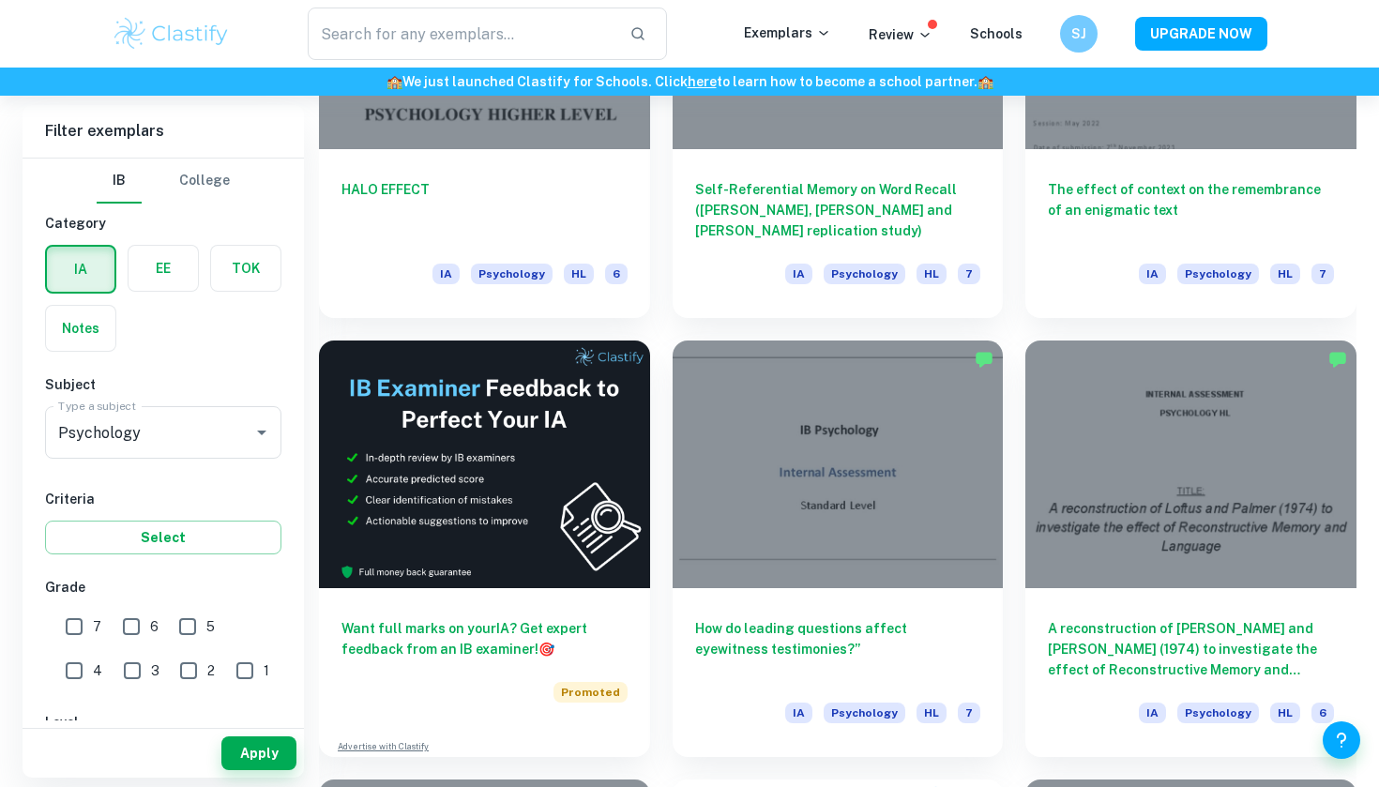
scroll to position [10072, 0]
